Goal: Find specific page/section: Find specific page/section

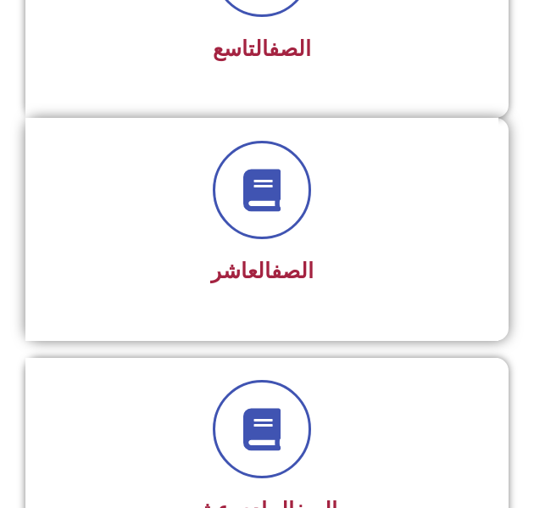
scroll to position [2287, 0]
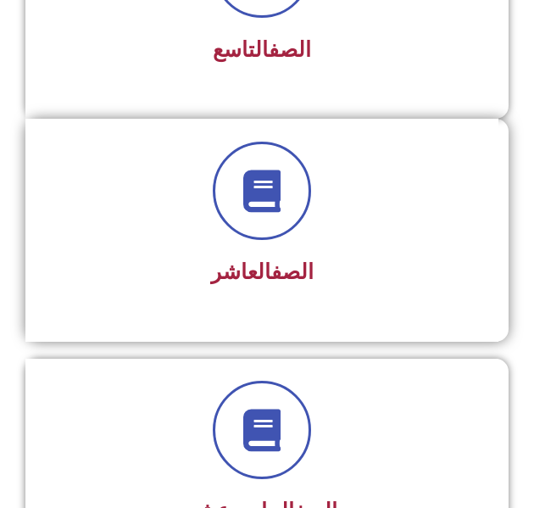
click at [383, 276] on h3 "الصف العاشر" at bounding box center [261, 271] width 427 height 25
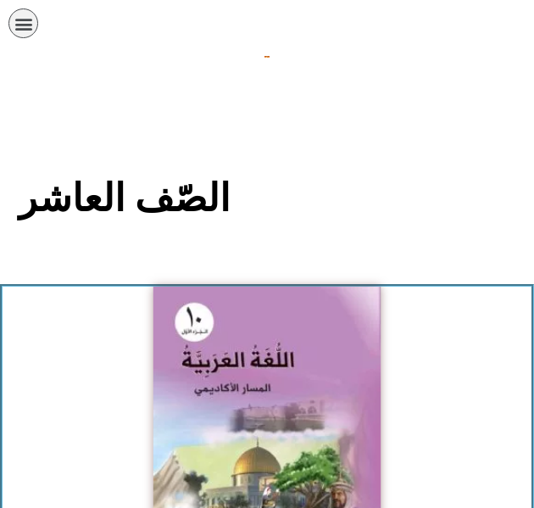
click at [363, 411] on img at bounding box center [266, 426] width 227 height 280
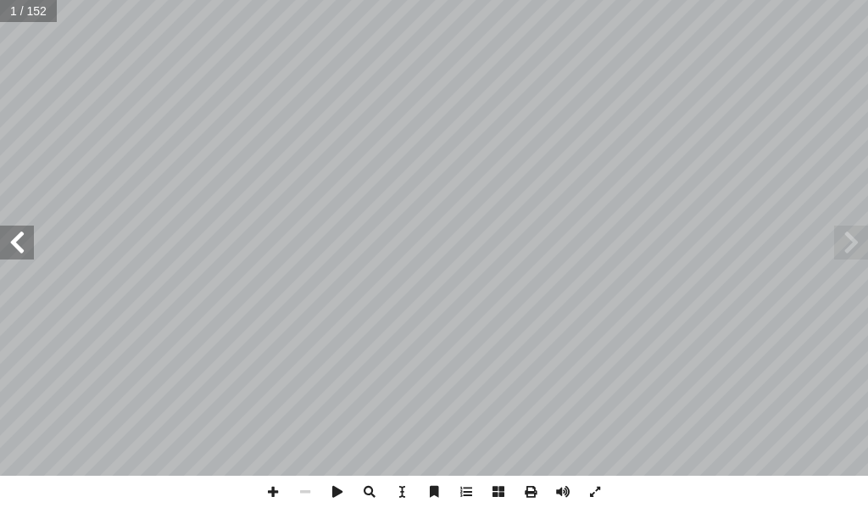
click at [21, 249] on span at bounding box center [17, 242] width 34 height 34
click at [20, 247] on span at bounding box center [17, 242] width 34 height 34
click at [19, 247] on span at bounding box center [17, 242] width 34 height 34
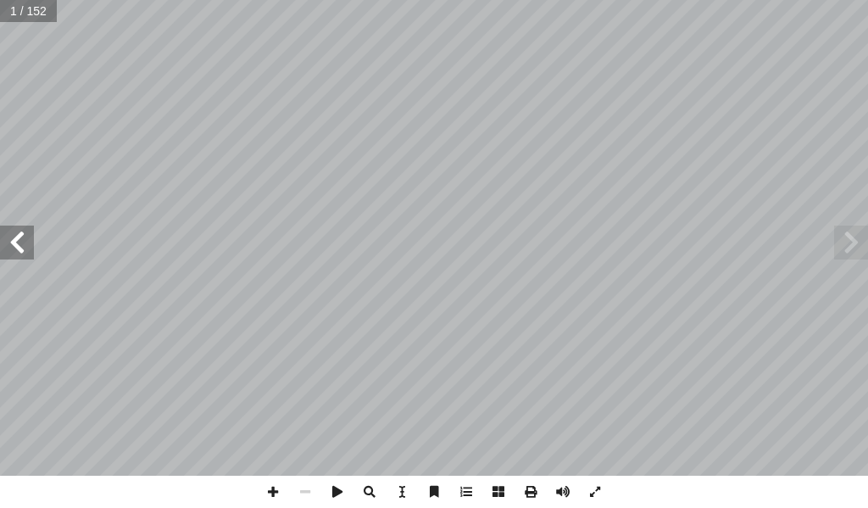
drag, startPoint x: 19, startPoint y: 247, endPoint x: 9, endPoint y: 247, distance: 9.3
click at [9, 247] on span at bounding box center [17, 242] width 34 height 34
click at [8, 247] on span at bounding box center [17, 242] width 34 height 34
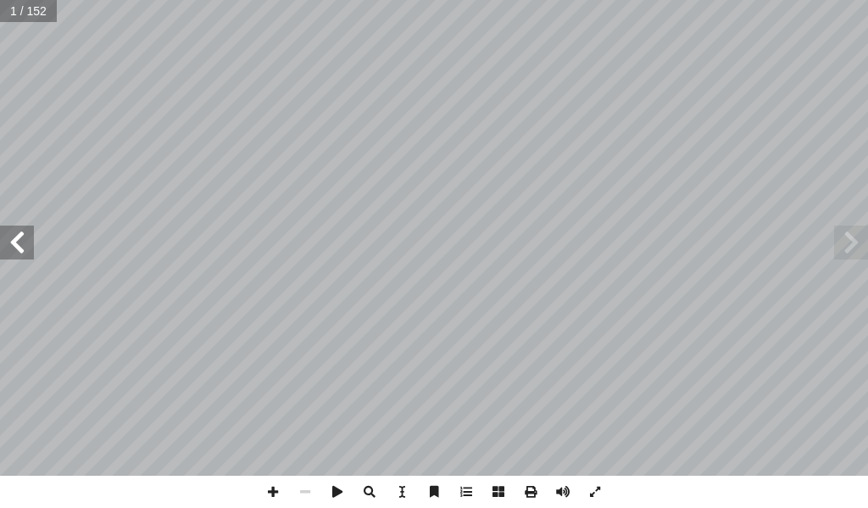
click at [8, 247] on span at bounding box center [17, 242] width 34 height 34
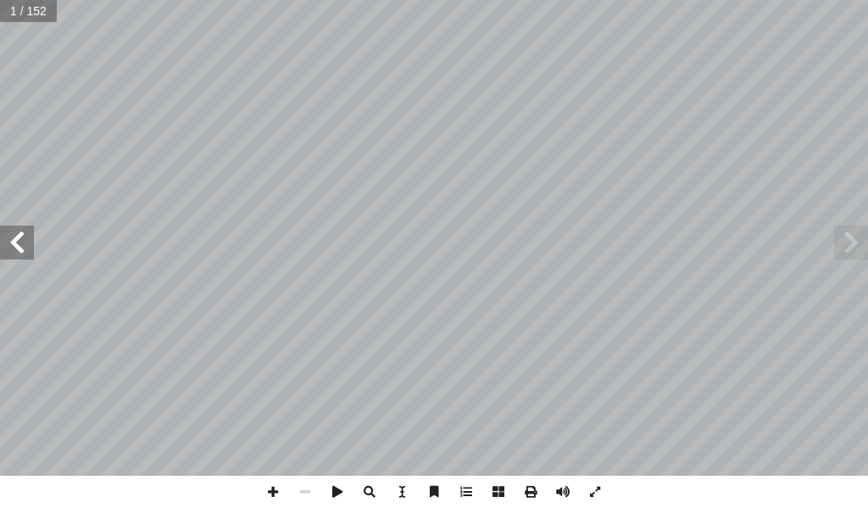
click at [8, 247] on span at bounding box center [17, 242] width 34 height 34
click at [3, 253] on span at bounding box center [17, 242] width 34 height 34
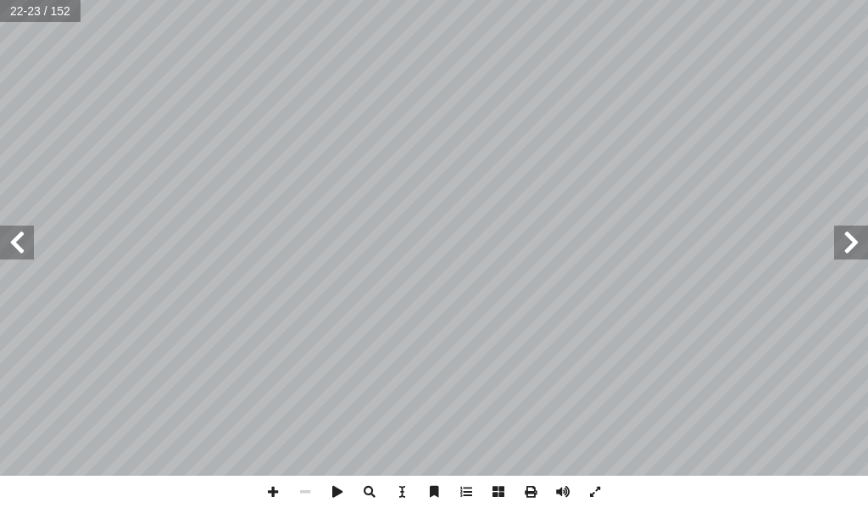
click at [3, 253] on span at bounding box center [17, 242] width 34 height 34
click at [7, 246] on span at bounding box center [17, 242] width 34 height 34
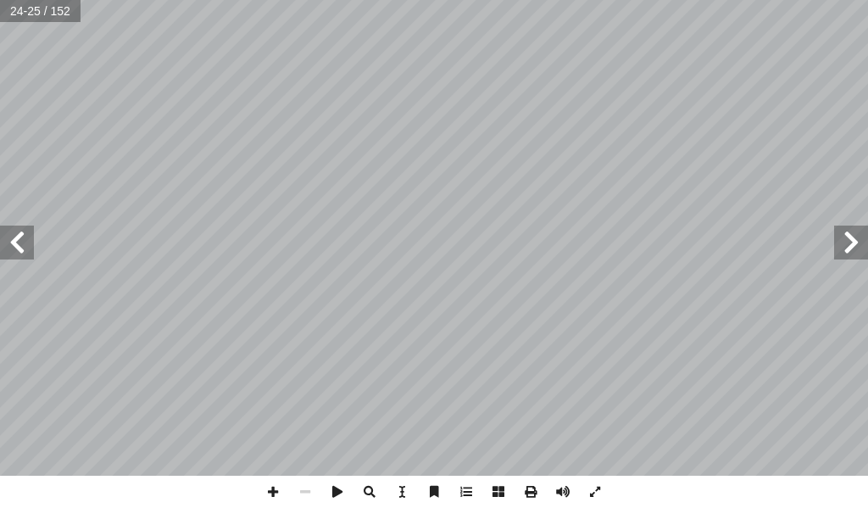
click at [7, 246] on span at bounding box center [17, 242] width 34 height 34
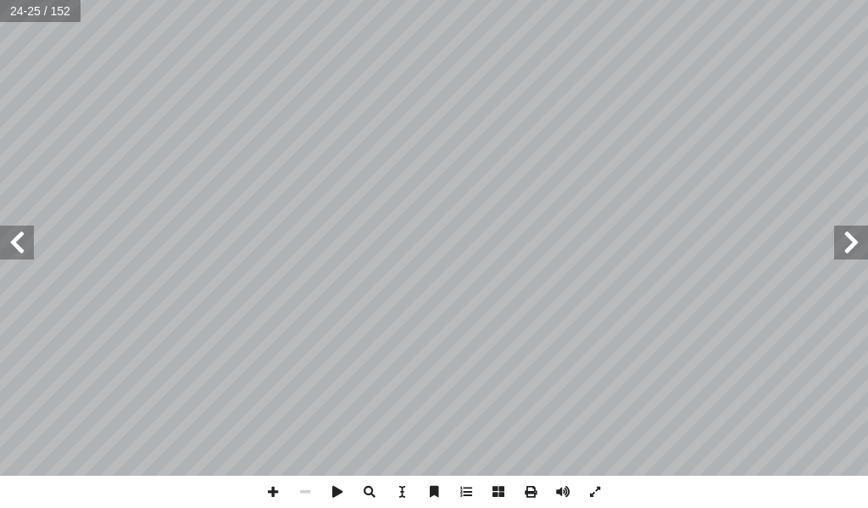
click at [7, 246] on span at bounding box center [17, 242] width 34 height 34
click at [7, 247] on span at bounding box center [17, 242] width 34 height 34
click at [546, 253] on span at bounding box center [851, 242] width 34 height 34
click at [546, 247] on span at bounding box center [851, 242] width 34 height 34
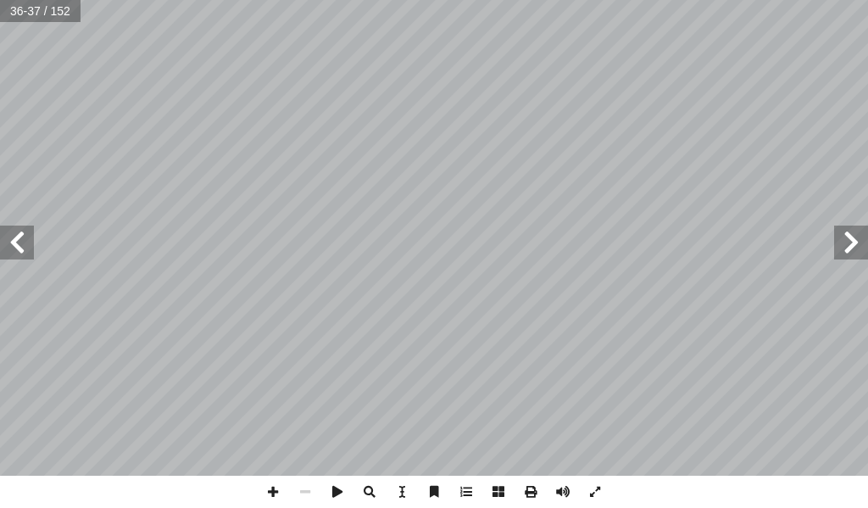
click at [546, 247] on span at bounding box center [851, 242] width 34 height 34
click at [546, 248] on span at bounding box center [851, 242] width 34 height 34
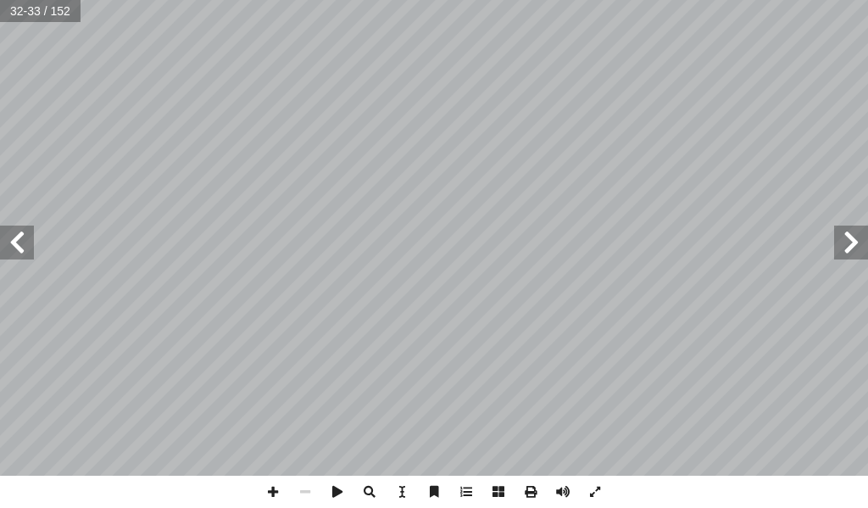
click at [546, 248] on span at bounding box center [851, 242] width 34 height 34
click at [546, 249] on span at bounding box center [851, 242] width 34 height 34
click at [546, 257] on span at bounding box center [851, 242] width 34 height 34
click at [546, 258] on span at bounding box center [851, 242] width 34 height 34
click at [546, 262] on div "٢٨ : ُ فيكون الجواب سحاقَ؟ إ ا و َ سماعيل إ ا َ [PERSON_NAME] ا نا َ د َّ [DEMO…" at bounding box center [434, 237] width 868 height 475
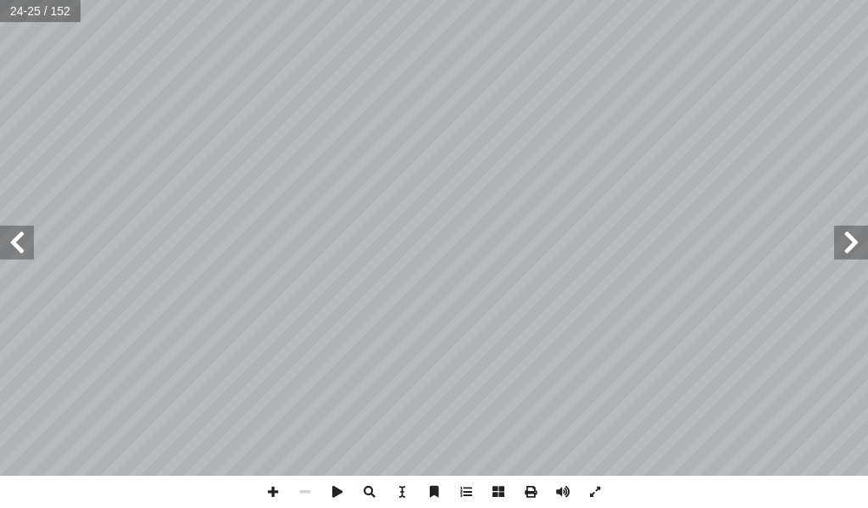
click at [4, 244] on span at bounding box center [17, 242] width 34 height 34
click at [3, 245] on span at bounding box center [17, 242] width 34 height 34
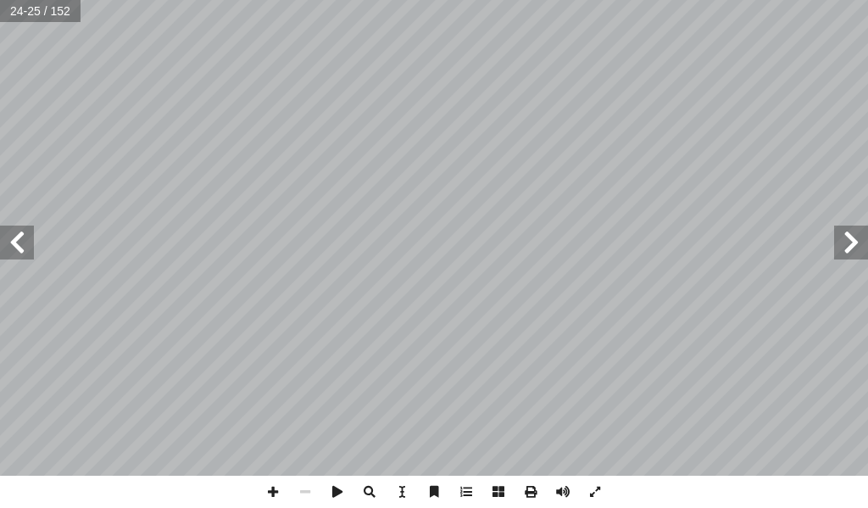
click at [3, 245] on span at bounding box center [17, 242] width 34 height 34
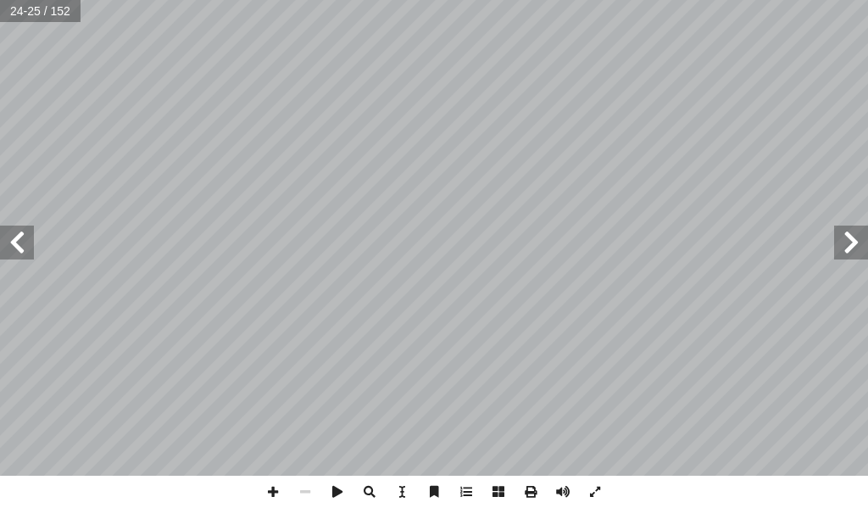
click at [3, 245] on span at bounding box center [17, 242] width 34 height 34
click at [2, 245] on span at bounding box center [17, 242] width 34 height 34
click at [2, 249] on span at bounding box center [17, 242] width 34 height 34
click at [1, 253] on span at bounding box center [17, 242] width 34 height 34
click at [1, 257] on span at bounding box center [17, 242] width 34 height 34
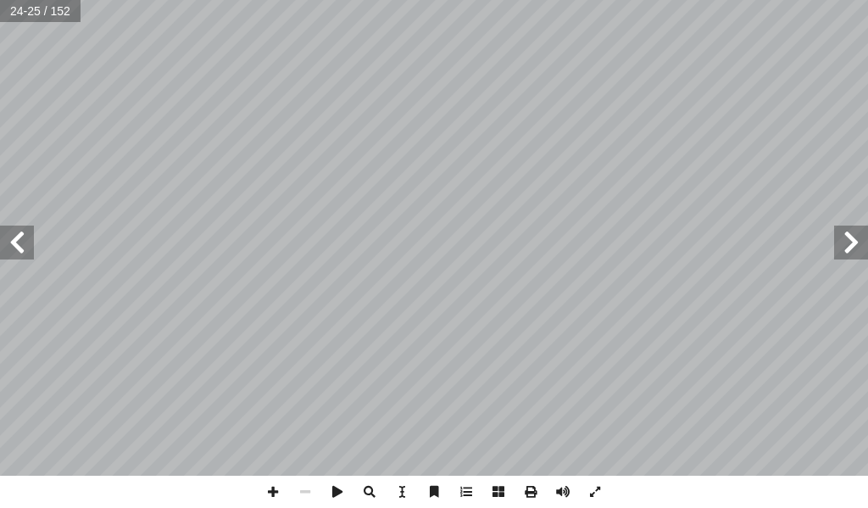
click at [1, 257] on span at bounding box center [17, 242] width 34 height 34
click at [22, 242] on span at bounding box center [17, 242] width 34 height 34
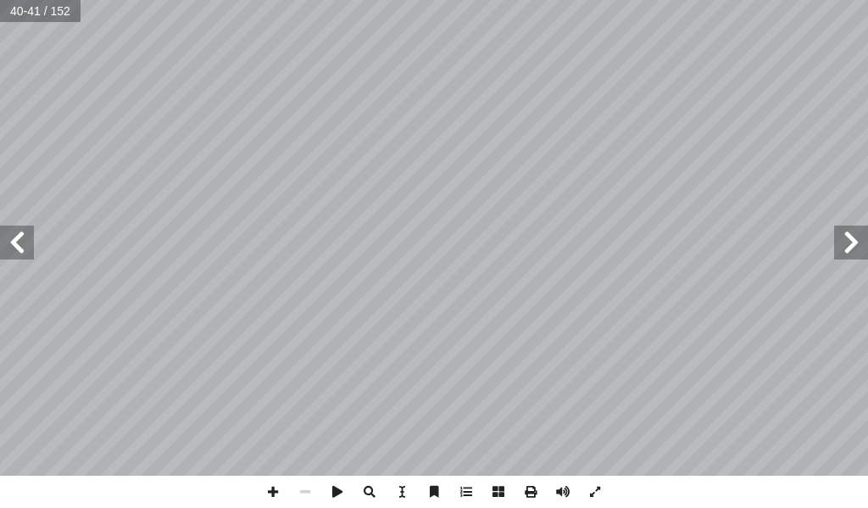
click at [22, 243] on span at bounding box center [17, 242] width 34 height 34
click at [22, 244] on span at bounding box center [17, 242] width 34 height 34
drag, startPoint x: 859, startPoint y: 236, endPoint x: 867, endPoint y: 241, distance: 9.9
click at [546, 241] on span at bounding box center [851, 242] width 34 height 34
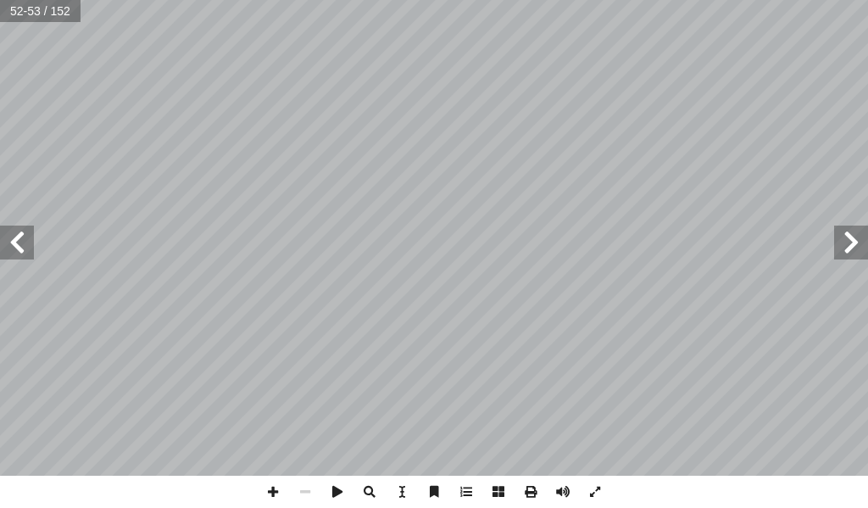
click at [546, 238] on span at bounding box center [851, 242] width 34 height 34
click at [546, 239] on span at bounding box center [851, 242] width 34 height 34
click at [546, 255] on span at bounding box center [851, 242] width 34 height 34
click at [546, 252] on span at bounding box center [851, 242] width 34 height 34
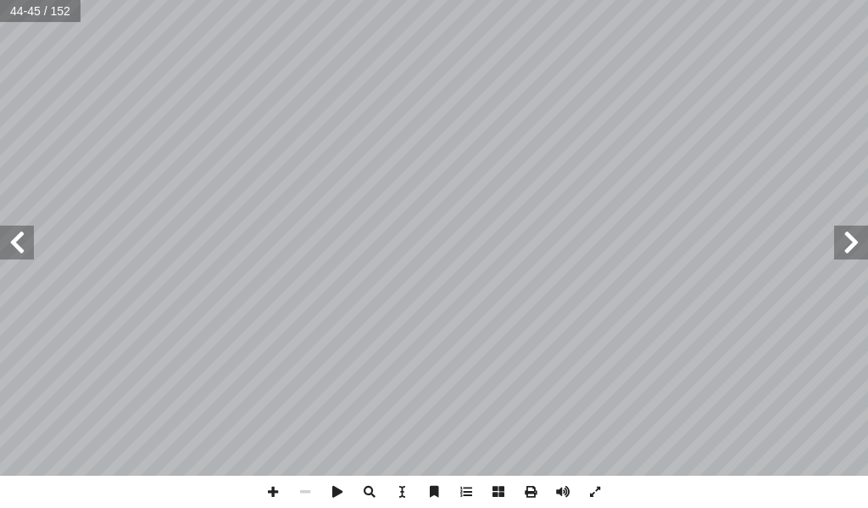
click at [546, 252] on span at bounding box center [851, 242] width 34 height 34
click at [546, 244] on span at bounding box center [851, 242] width 34 height 34
click at [278, 489] on span at bounding box center [273, 491] width 32 height 32
drag, startPoint x: 592, startPoint y: 490, endPoint x: 593, endPoint y: 593, distance: 103.4
click at [546, 491] on span at bounding box center [595, 491] width 32 height 32
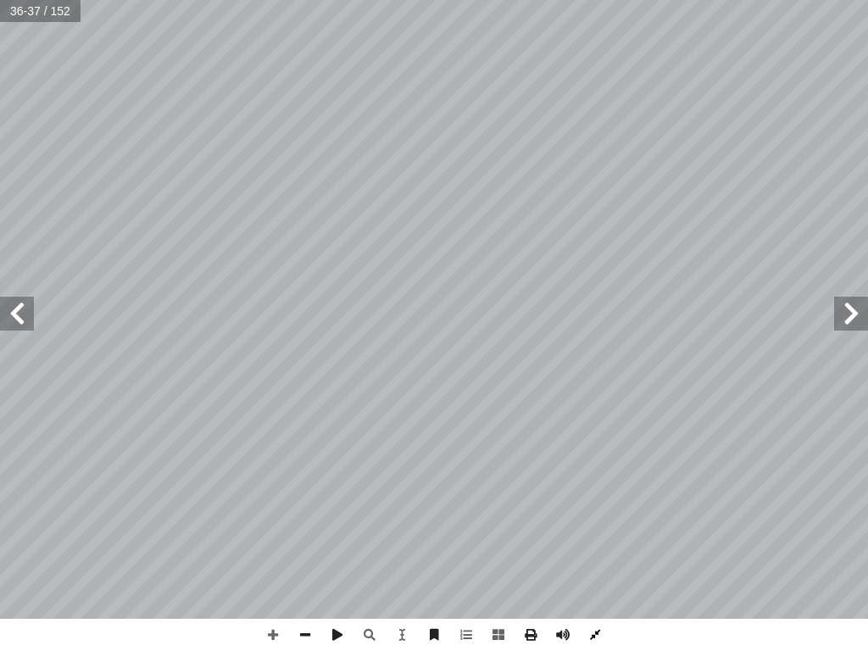
click at [546, 507] on span at bounding box center [595, 635] width 32 height 32
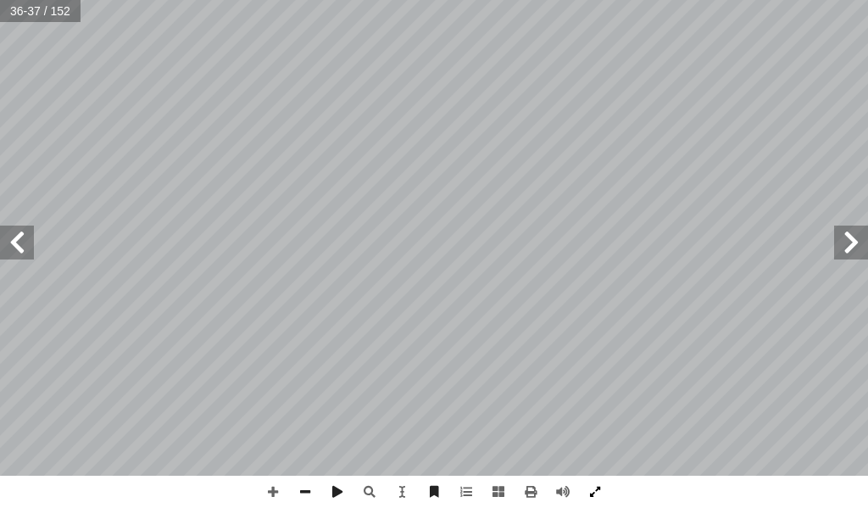
click at [546, 488] on span at bounding box center [595, 491] width 32 height 32
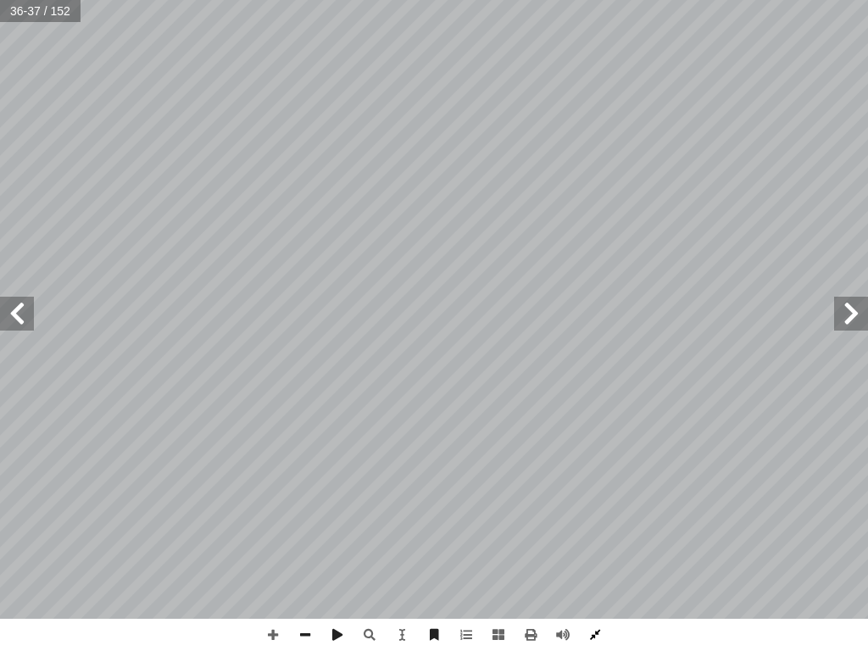
click at [546, 507] on span at bounding box center [595, 635] width 32 height 32
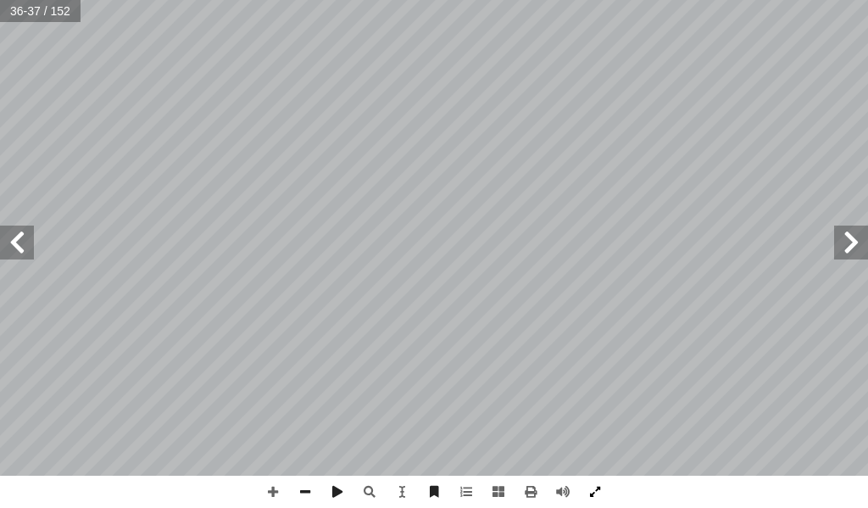
click at [546, 492] on span at bounding box center [595, 491] width 32 height 32
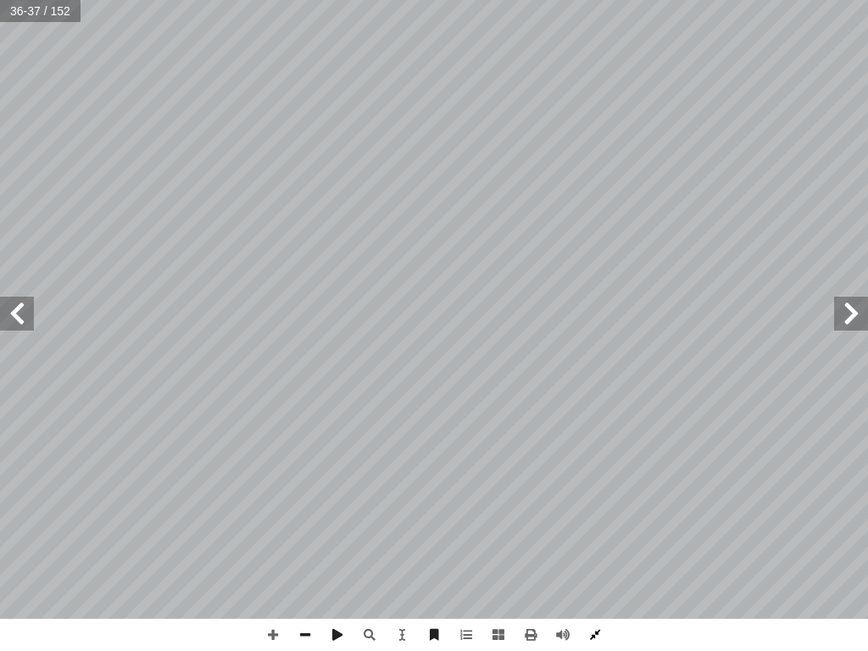
click at [546, 507] on span at bounding box center [595, 635] width 32 height 32
